Goal: Transaction & Acquisition: Book appointment/travel/reservation

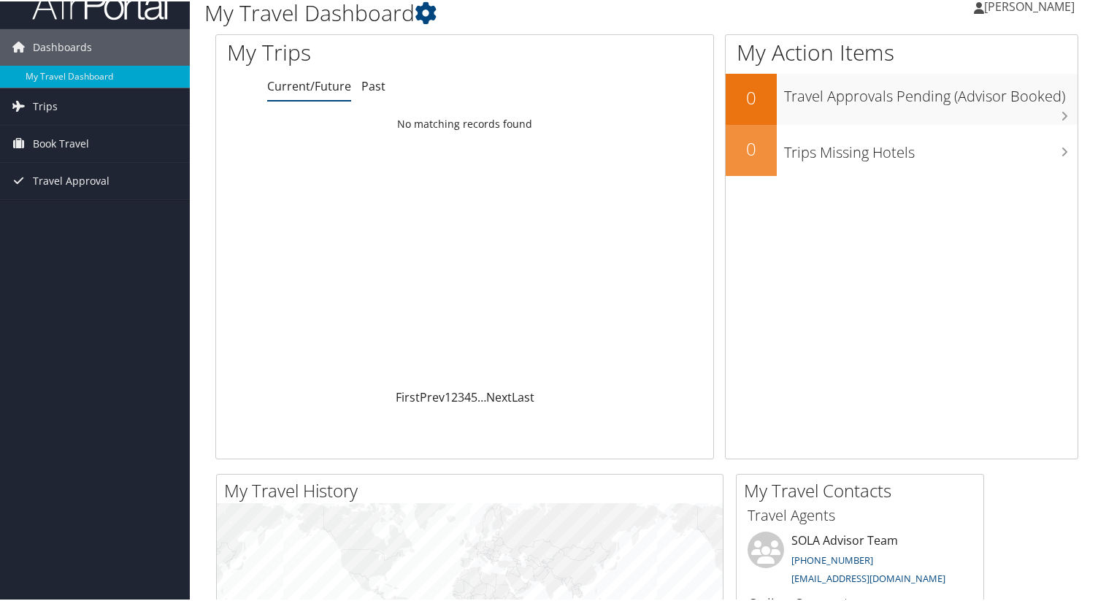
scroll to position [26, 0]
click at [77, 134] on span "Book Travel" at bounding box center [61, 141] width 56 height 36
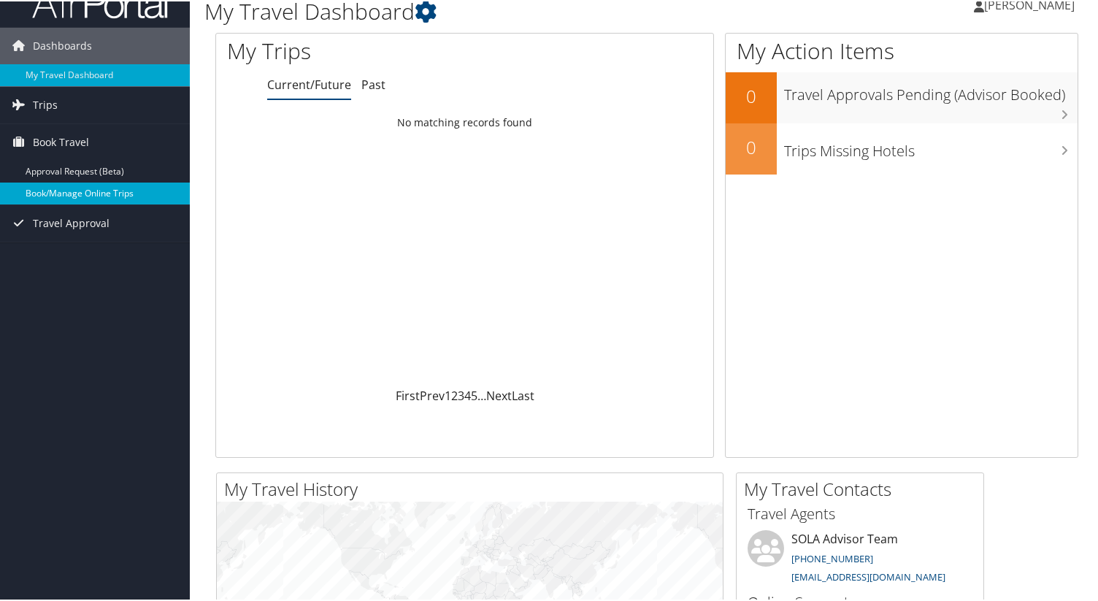
click at [101, 193] on link "Book/Manage Online Trips" at bounding box center [95, 192] width 190 height 22
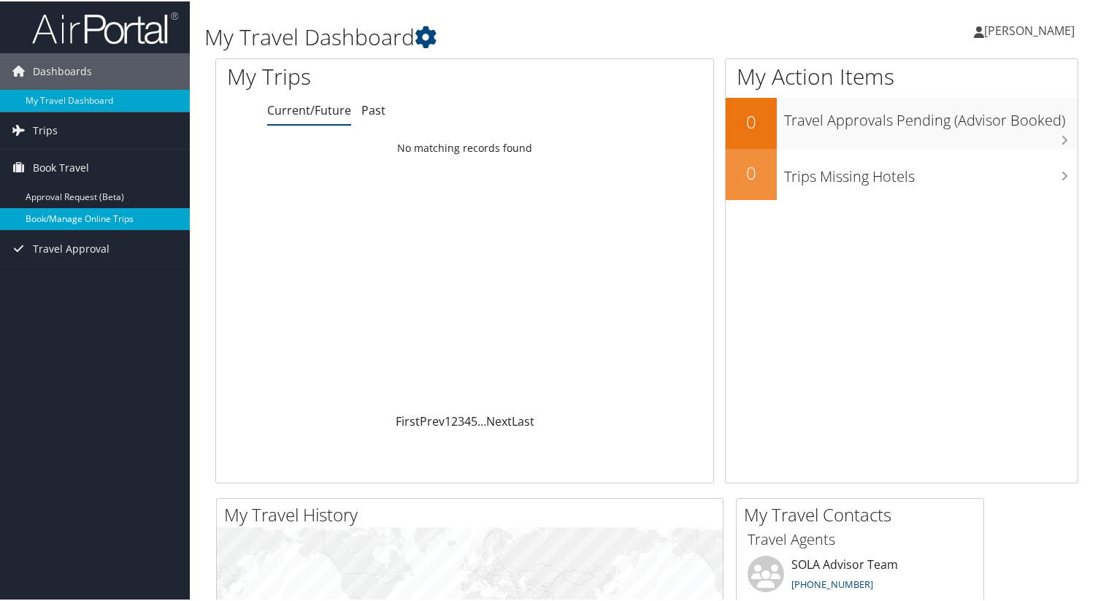
click at [74, 220] on link "Book/Manage Online Trips" at bounding box center [95, 218] width 190 height 22
